Goal: Information Seeking & Learning: Find specific fact

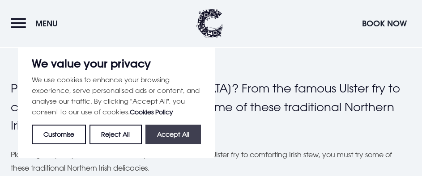
click at [171, 135] on button "Accept All" at bounding box center [174, 135] width 56 height 20
checkbox input "true"
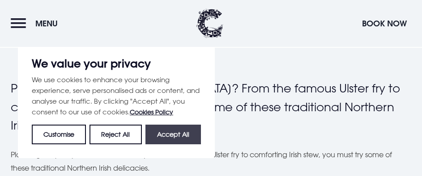
checkbox input "true"
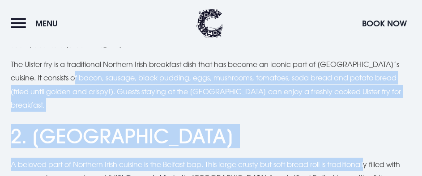
scroll to position [630, 0]
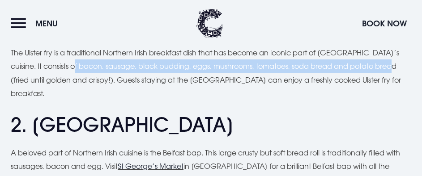
drag, startPoint x: 79, startPoint y: 159, endPoint x: 405, endPoint y: 68, distance: 338.6
click at [405, 68] on p "The Ulster fry is a traditional Northern Irish breakfast dish that has become a…" at bounding box center [211, 73] width 401 height 55
copy p "bacon, sausage, black pudding, eggs, mushrooms, tomatoes, soda bread and potato…"
